Goal: Task Accomplishment & Management: Use online tool/utility

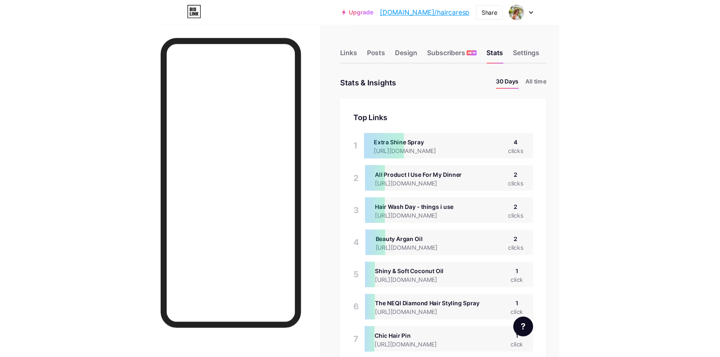
scroll to position [377670, 377632]
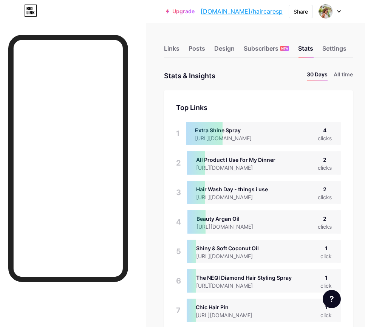
click at [338, 36] on div "Links Posts Design Subscribers NEW Stats Settings" at bounding box center [258, 45] width 189 height 26
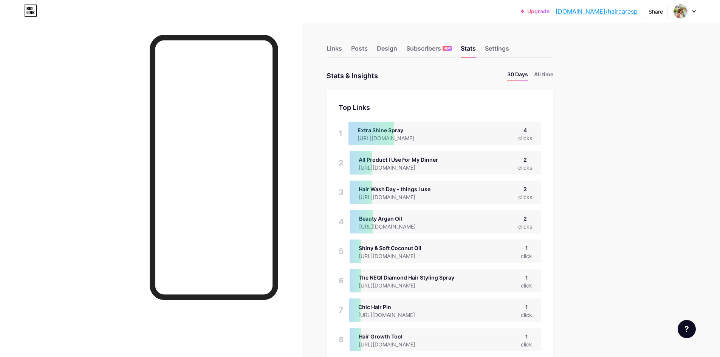
scroll to position [357, 720]
click at [335, 49] on div "Links" at bounding box center [334, 51] width 15 height 14
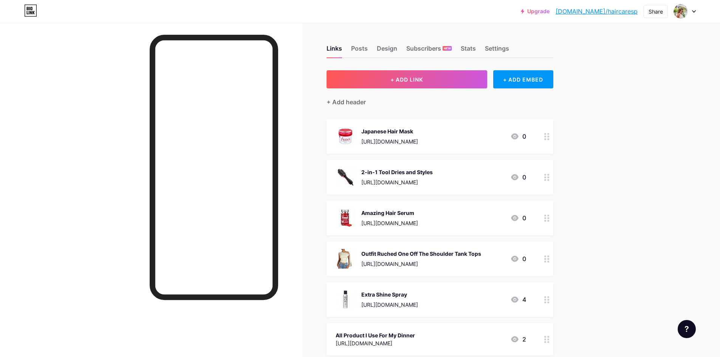
click at [446, 82] on button "+ ADD LINK" at bounding box center [407, 79] width 161 height 18
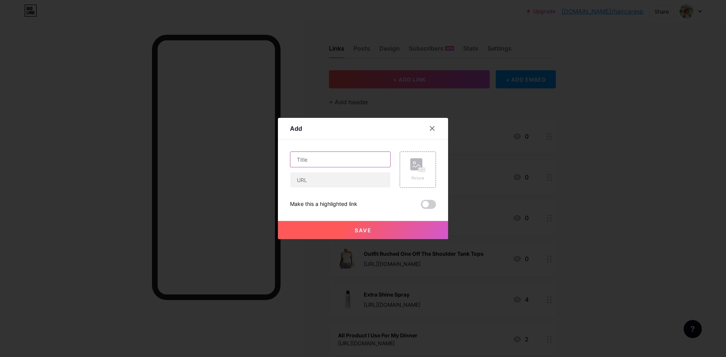
click at [335, 156] on input "text" at bounding box center [340, 159] width 100 height 15
type input "f"
type input "C"
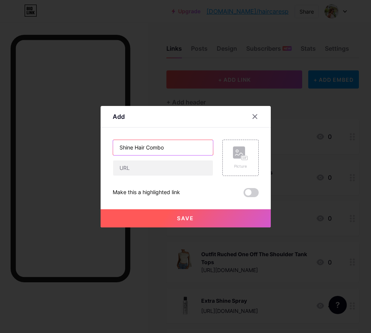
type input "Shine Hair Combo"
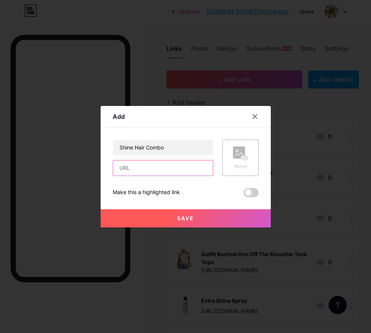
click at [152, 164] on input "text" at bounding box center [163, 167] width 100 height 15
paste input "[URL][DOMAIN_NAME]"
type input "[URL][DOMAIN_NAME]"
click at [240, 158] on icon at bounding box center [240, 153] width 15 height 14
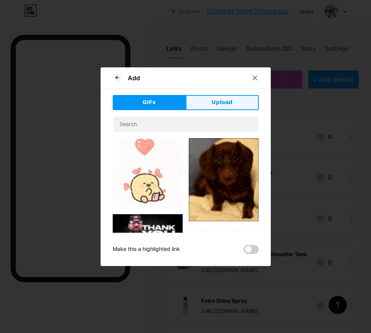
drag, startPoint x: 229, startPoint y: 107, endPoint x: 223, endPoint y: 119, distance: 13.5
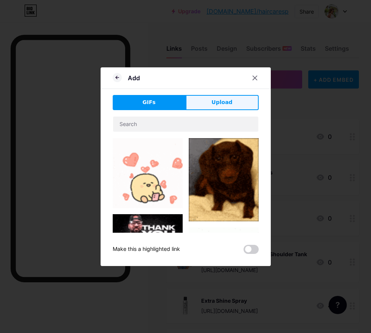
click at [229, 107] on button "Upload" at bounding box center [222, 102] width 73 height 15
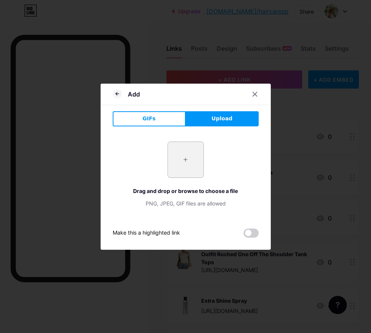
click at [180, 152] on input "file" at bounding box center [186, 160] width 36 height 36
type input "C:\fakepath\61IWyEuryHL._SX522_.jpg"
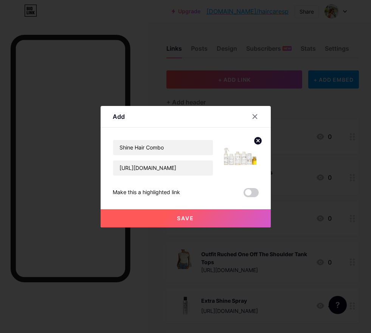
click at [239, 218] on button "Save" at bounding box center [186, 218] width 170 height 18
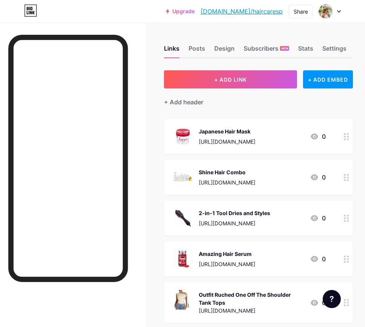
drag, startPoint x: 359, startPoint y: 186, endPoint x: 356, endPoint y: 145, distance: 41.3
click at [217, 131] on div "Shine Hair Combo" at bounding box center [227, 131] width 57 height 8
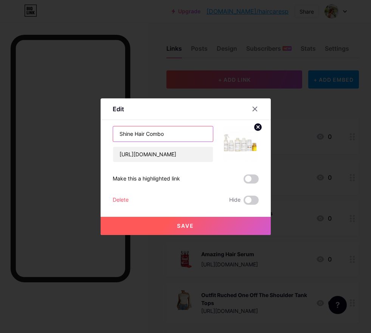
click at [118, 135] on input "Shine Hair Combo" at bounding box center [163, 133] width 100 height 15
drag, startPoint x: 144, startPoint y: 130, endPoint x: 146, endPoint y: 141, distance: 11.0
click at [144, 131] on input "Shine Hair Combo" at bounding box center [163, 133] width 100 height 15
type input "Shine Hair Full Combo"
click at [146, 226] on button "Save" at bounding box center [186, 226] width 170 height 18
